Goal: Information Seeking & Learning: Learn about a topic

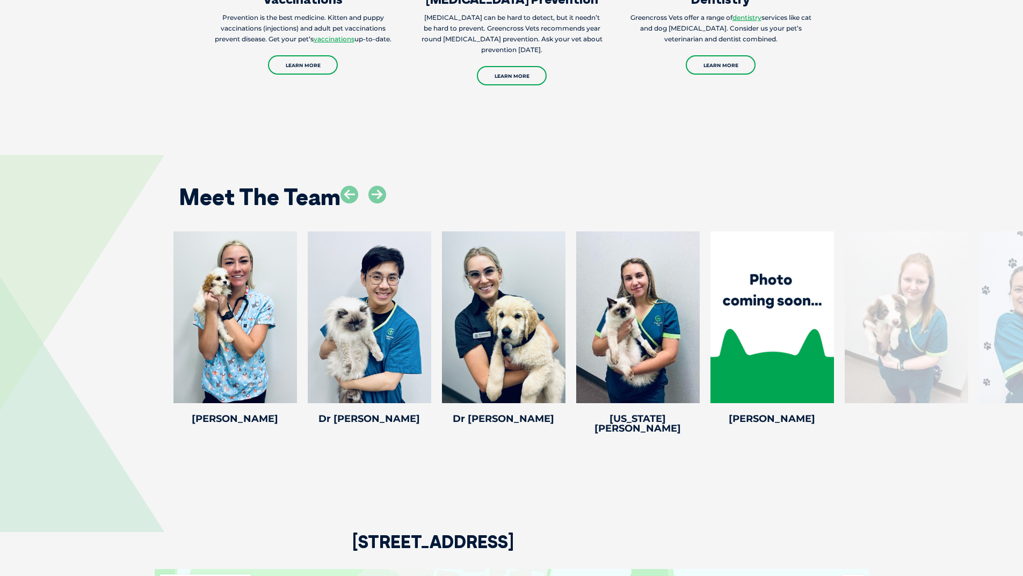
scroll to position [1879, 0]
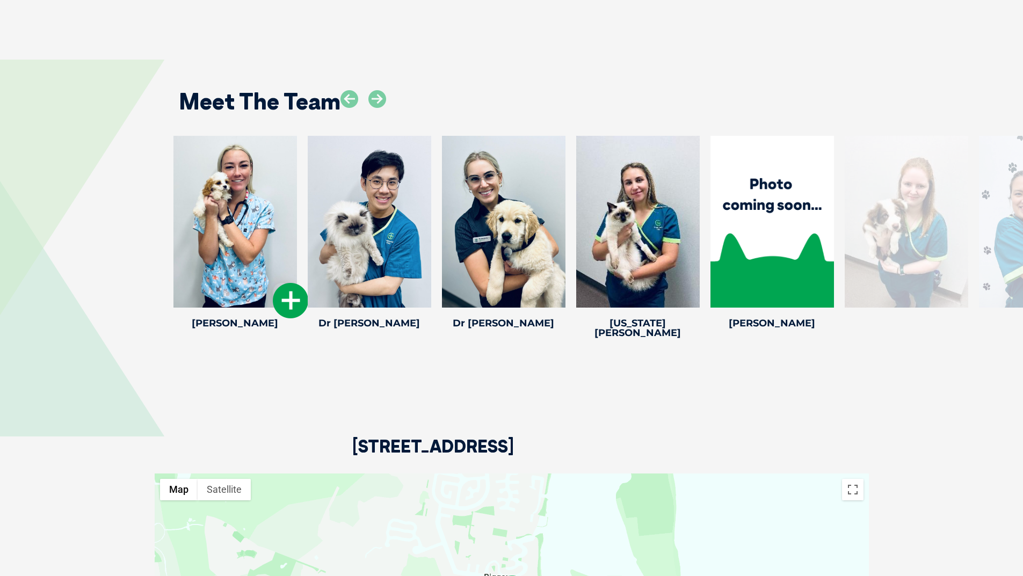
click at [299, 283] on icon at bounding box center [290, 300] width 35 height 35
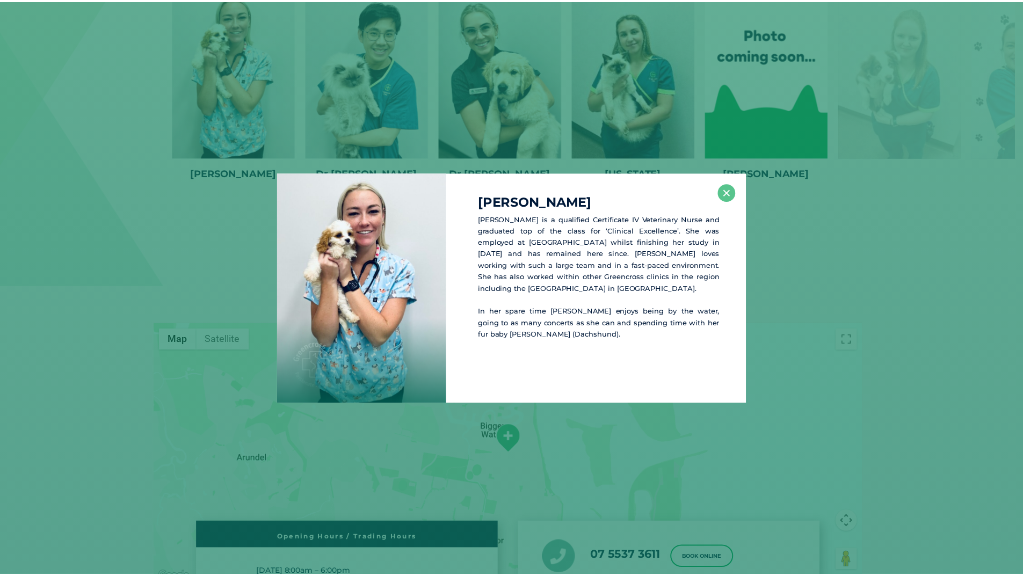
scroll to position [2032, 0]
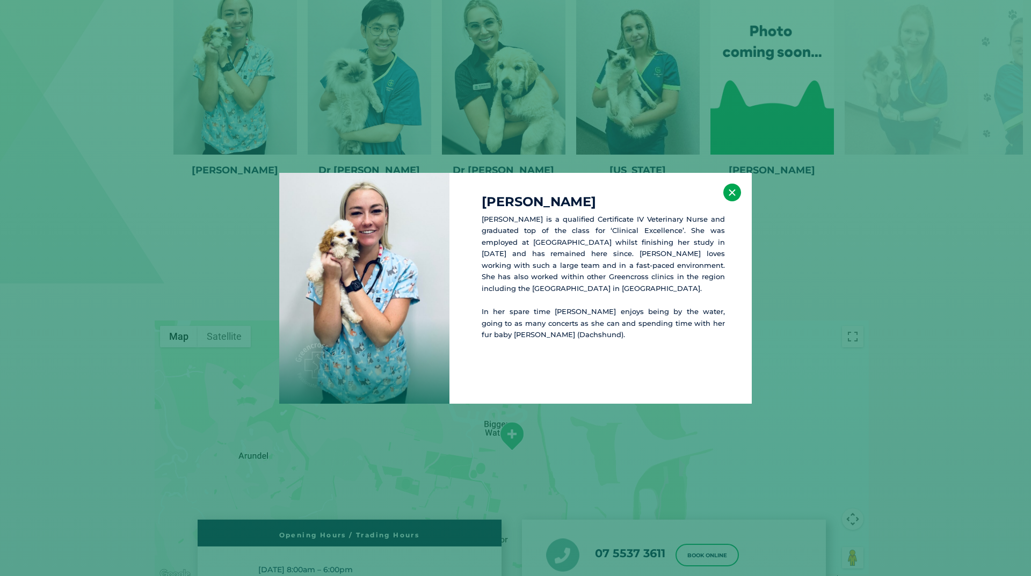
click at [737, 188] on button "×" at bounding box center [732, 193] width 18 height 18
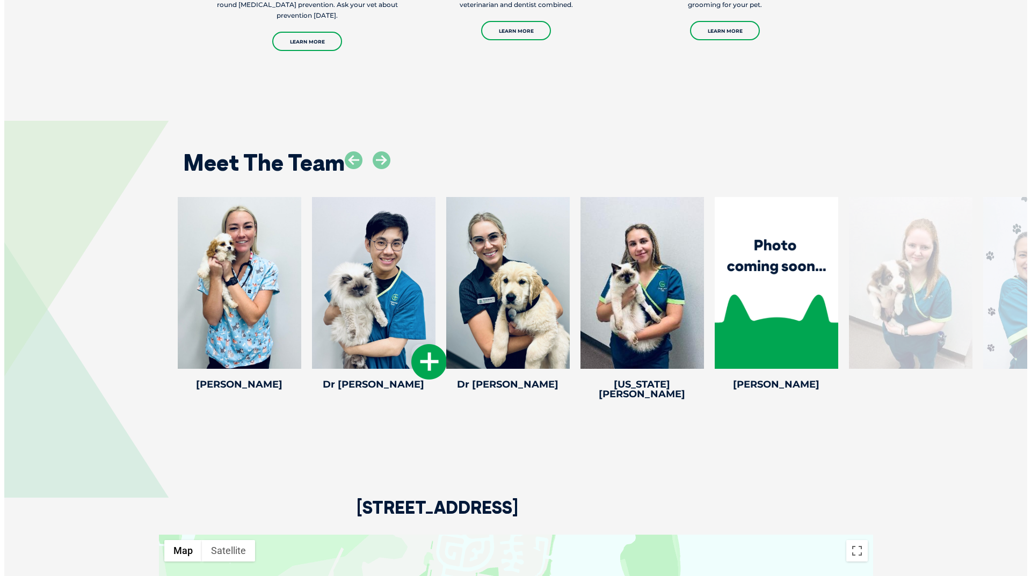
scroll to position [1817, 0]
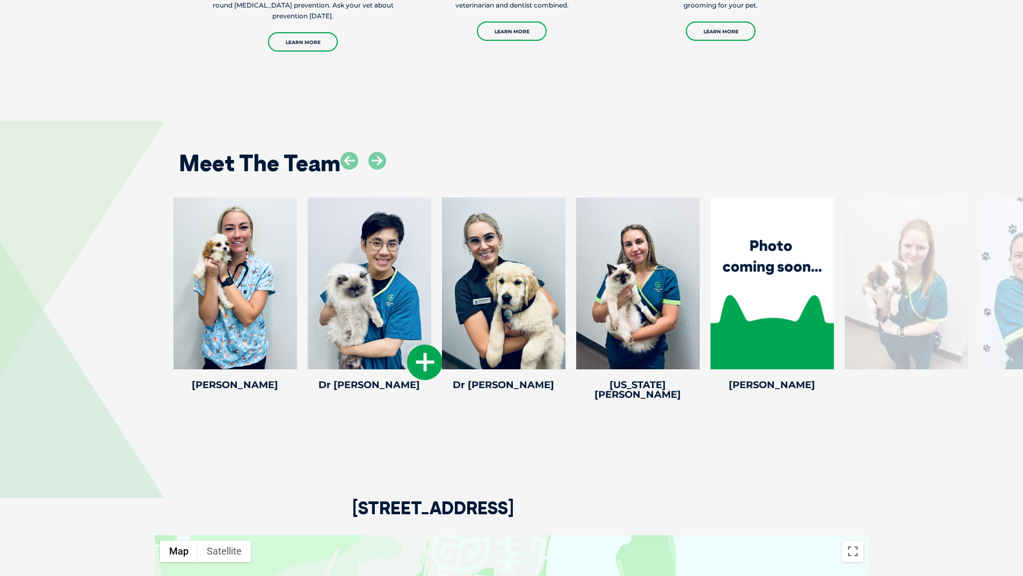
click at [425, 345] on icon at bounding box center [424, 362] width 35 height 35
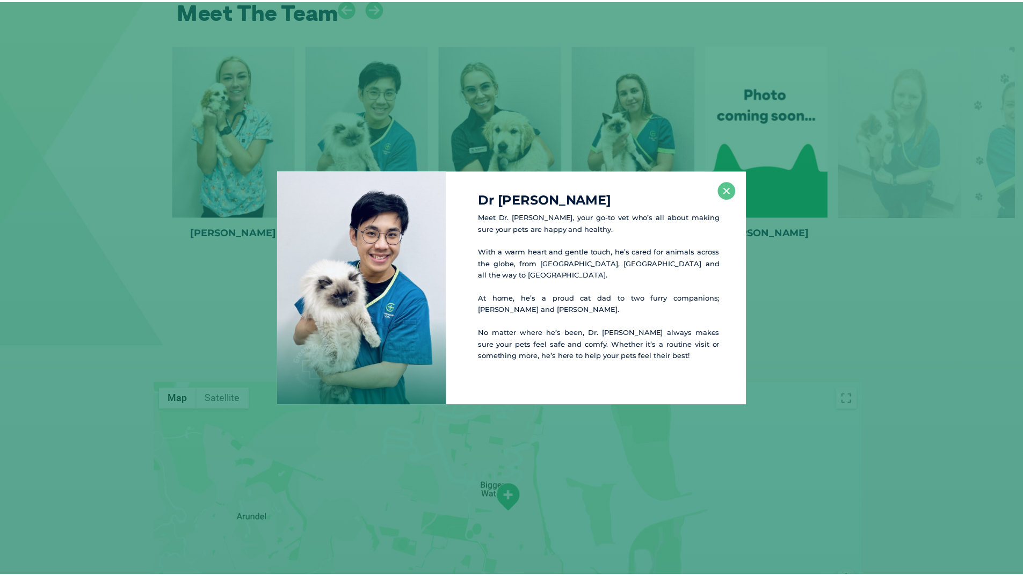
scroll to position [1970, 0]
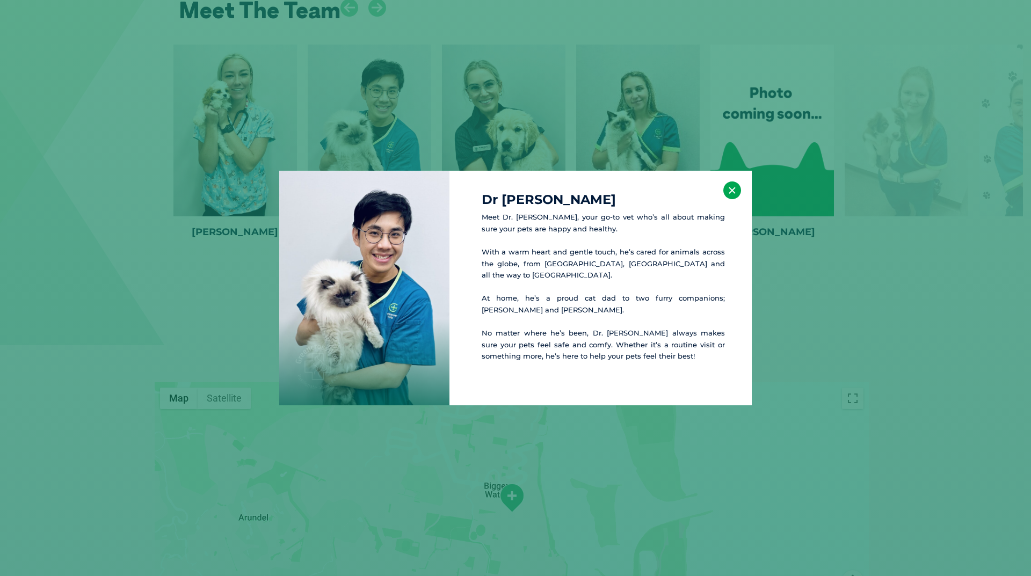
click at [724, 192] on button "×" at bounding box center [732, 190] width 18 height 18
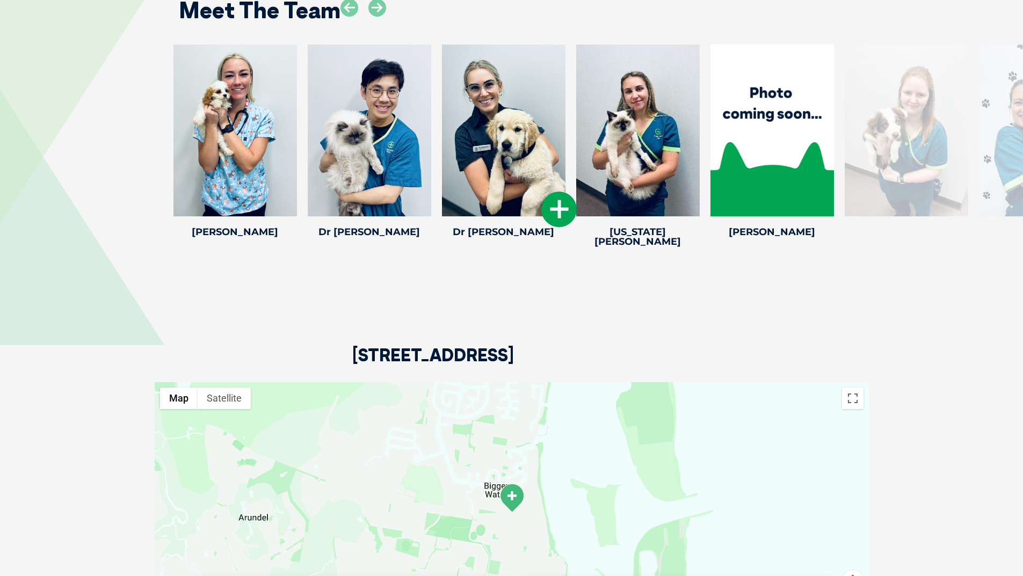
click at [566, 192] on icon at bounding box center [558, 209] width 35 height 35
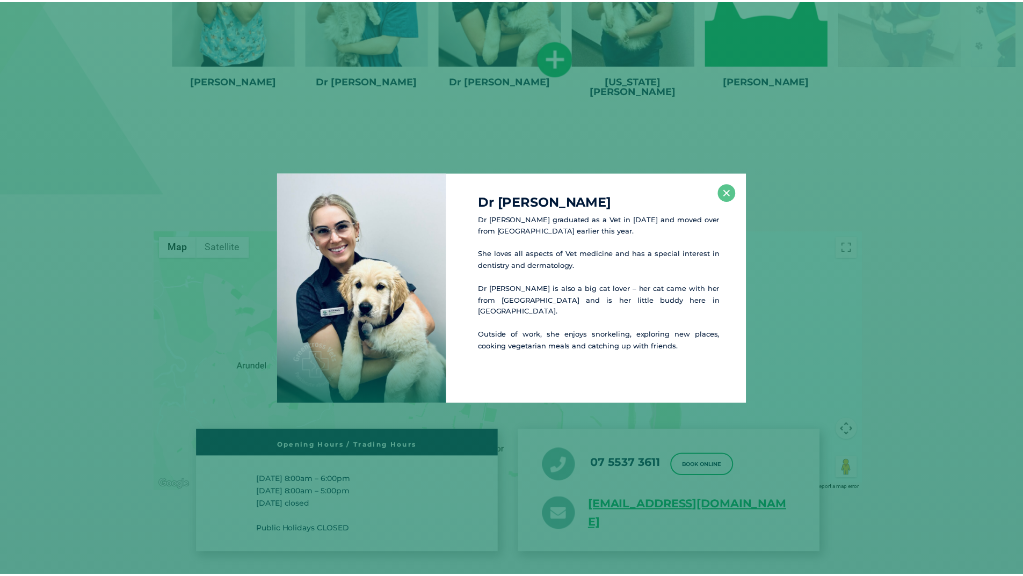
scroll to position [2123, 0]
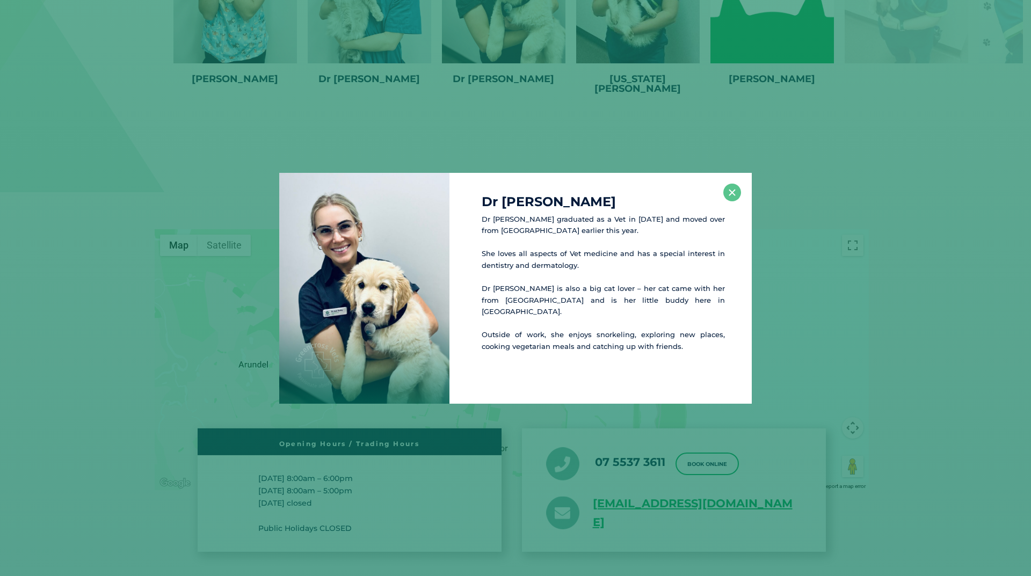
click at [718, 190] on div "Dr [PERSON_NAME] Dr [PERSON_NAME] graduated as a Vet in [DATE] and moved over f…" at bounding box center [600, 288] width 302 height 231
click at [722, 192] on div "Dr [PERSON_NAME] Dr [PERSON_NAME] graduated as a Vet in [DATE] and moved over f…" at bounding box center [600, 288] width 302 height 231
click at [726, 195] on button "×" at bounding box center [732, 193] width 18 height 18
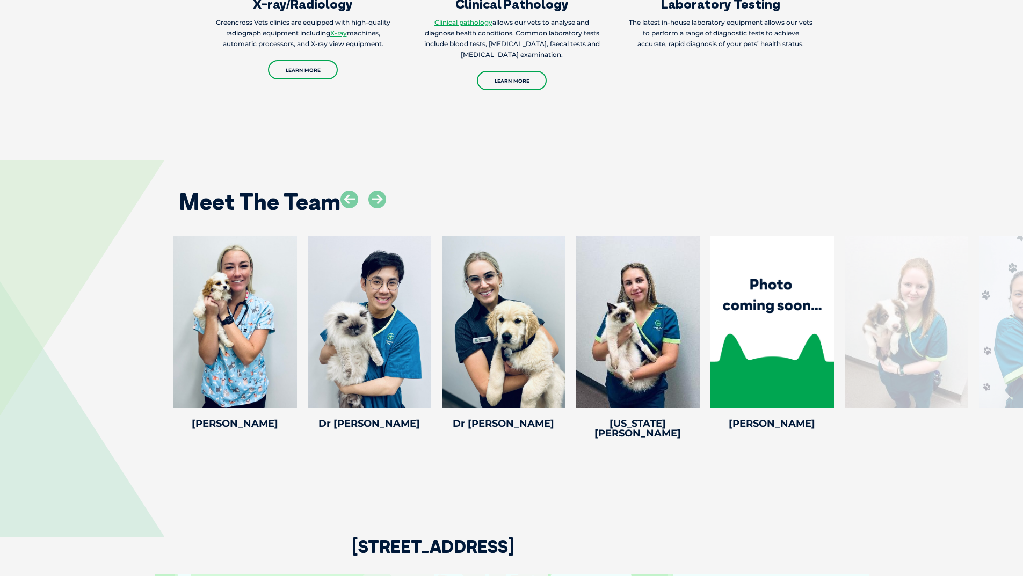
scroll to position [1672, 0]
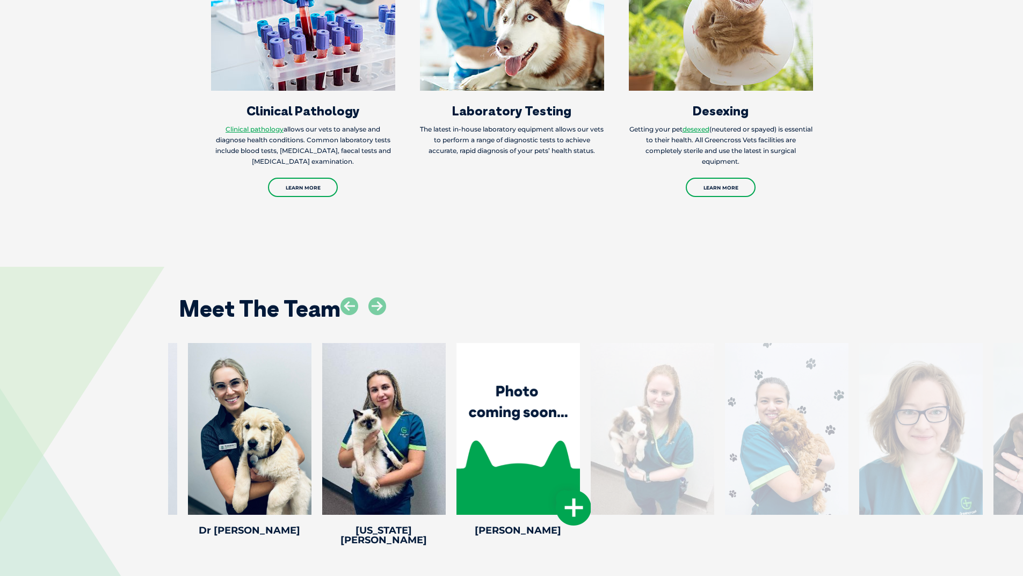
drag, startPoint x: 818, startPoint y: 397, endPoint x: 564, endPoint y: 456, distance: 260.6
click at [564, 456] on div at bounding box center [517, 429] width 123 height 172
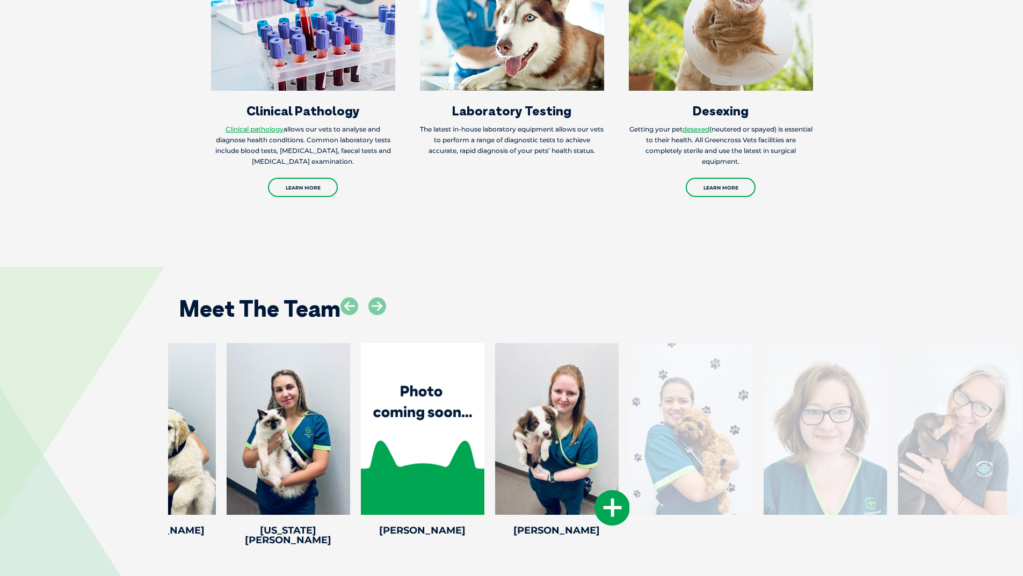
drag, startPoint x: 720, startPoint y: 418, endPoint x: 484, endPoint y: 464, distance: 240.8
click at [495, 464] on div at bounding box center [556, 429] width 123 height 172
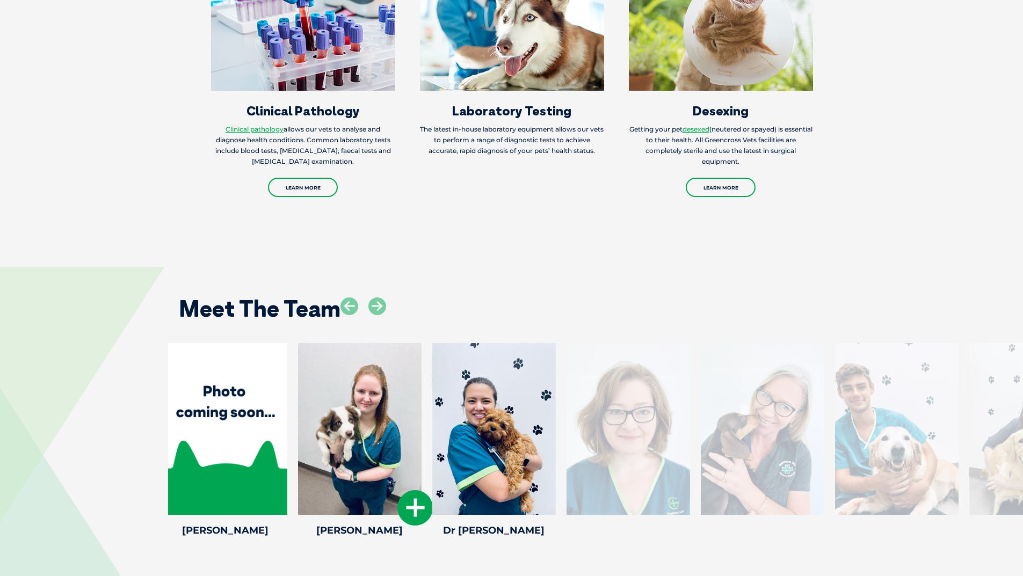
drag, startPoint x: 704, startPoint y: 415, endPoint x: 405, endPoint y: 439, distance: 300.5
click at [427, 439] on div "Dr [PERSON_NAME] Dr [PERSON_NAME] Veterinarian" at bounding box center [494, 442] width 134 height 198
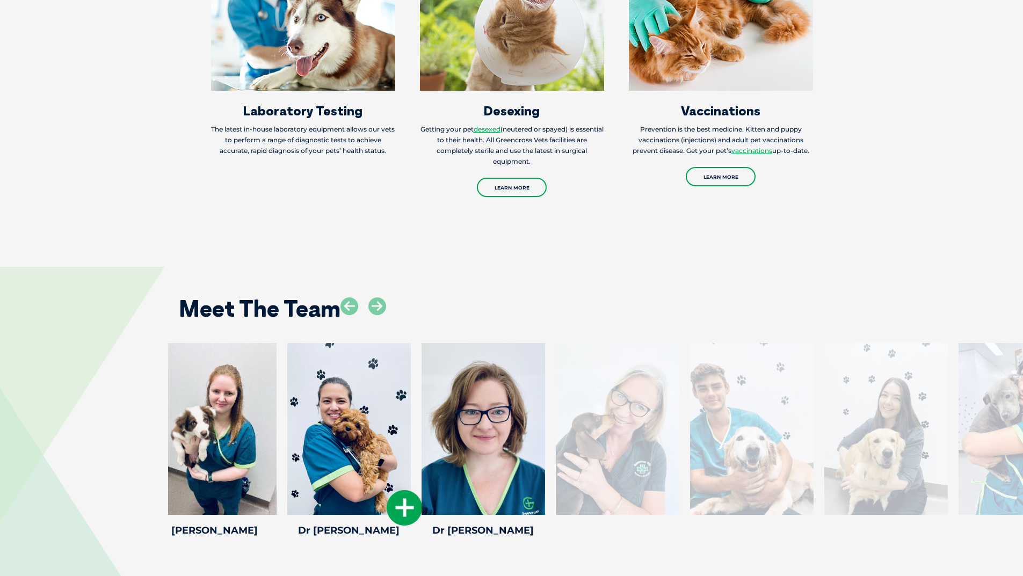
drag, startPoint x: 658, startPoint y: 383, endPoint x: 352, endPoint y: 395, distance: 305.7
click at [352, 395] on div at bounding box center [348, 429] width 123 height 172
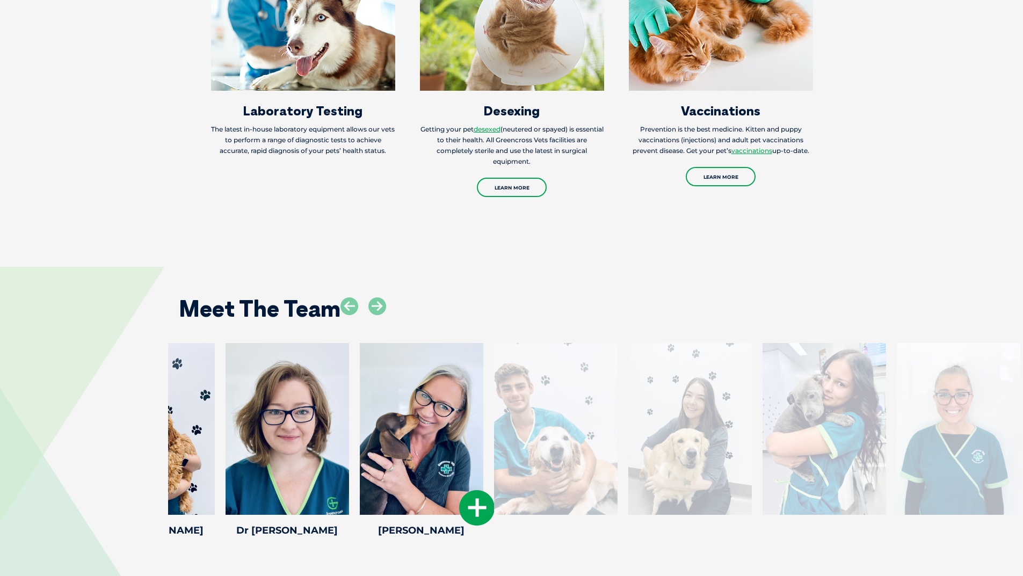
drag, startPoint x: 736, startPoint y: 378, endPoint x: 381, endPoint y: 400, distance: 355.5
click at [381, 400] on div at bounding box center [421, 429] width 123 height 172
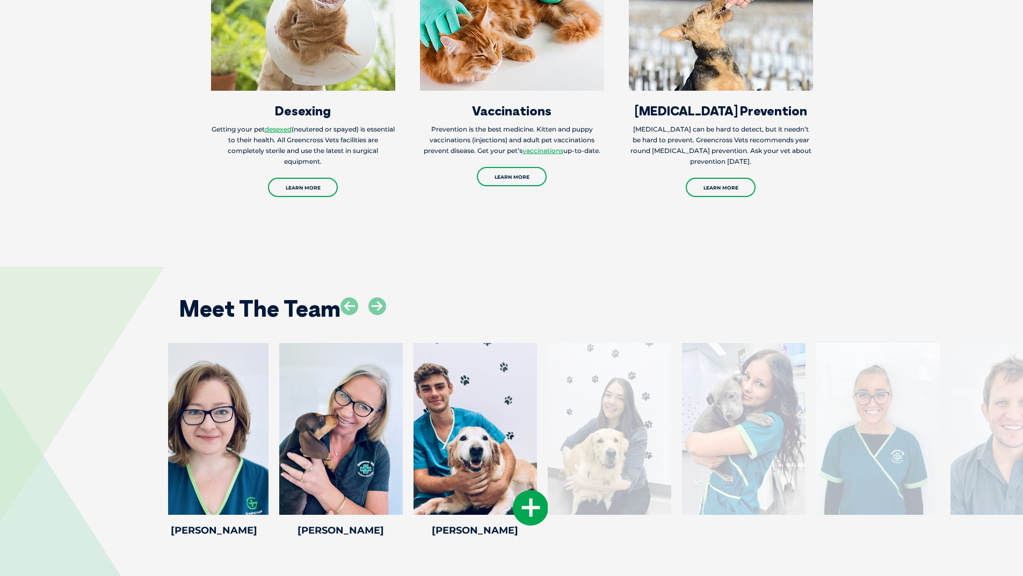
drag, startPoint x: 755, startPoint y: 395, endPoint x: 458, endPoint y: 419, distance: 297.9
click at [458, 419] on div at bounding box center [474, 429] width 123 height 172
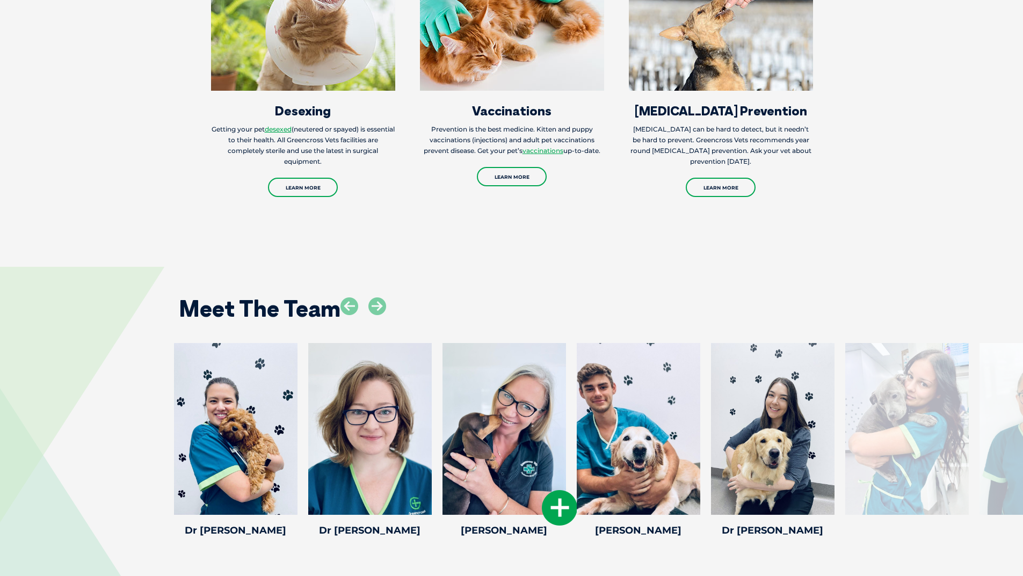
drag, startPoint x: 764, startPoint y: 381, endPoint x: 500, endPoint y: 392, distance: 264.9
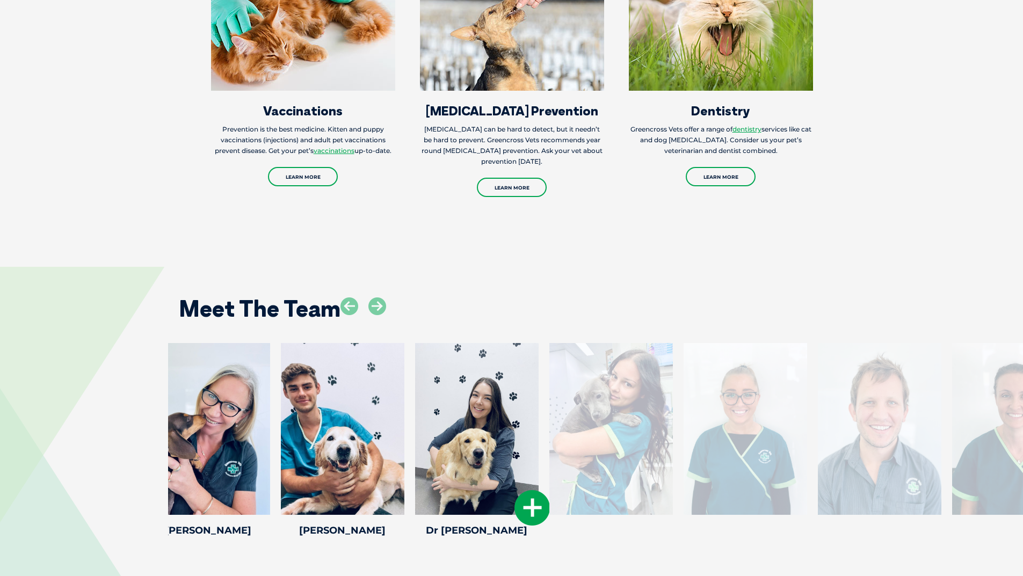
drag, startPoint x: 707, startPoint y: 388, endPoint x: 412, endPoint y: 404, distance: 295.7
click at [412, 404] on div "Dr [PERSON_NAME] Dr [PERSON_NAME] Graduating in [DATE] with honours, Dr [PERSON…" at bounding box center [477, 442] width 134 height 198
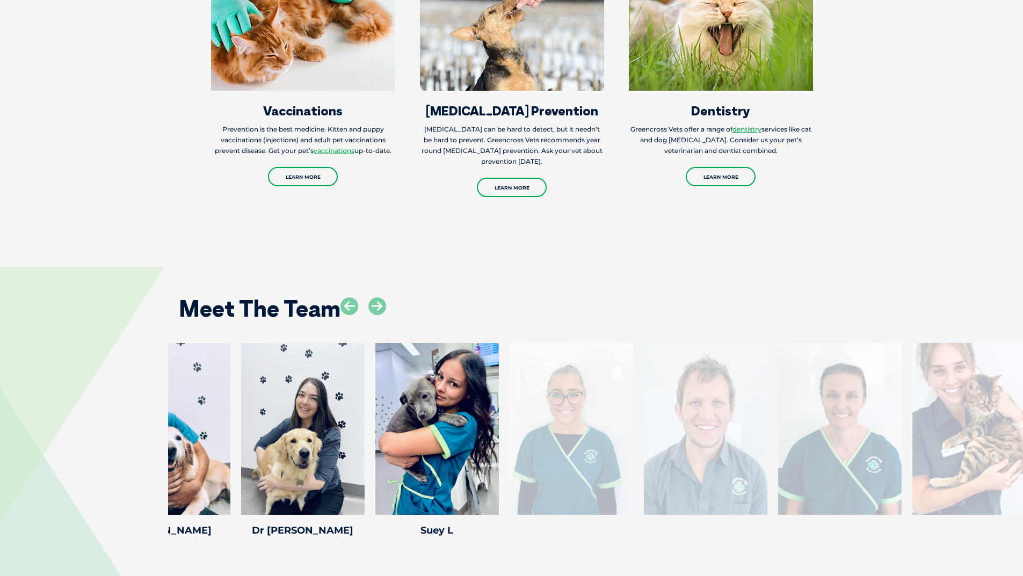
drag, startPoint x: 867, startPoint y: 369, endPoint x: 532, endPoint y: 378, distance: 335.1
click at [532, 378] on div at bounding box center [570, 429] width 123 height 172
